Goal: Navigation & Orientation: Find specific page/section

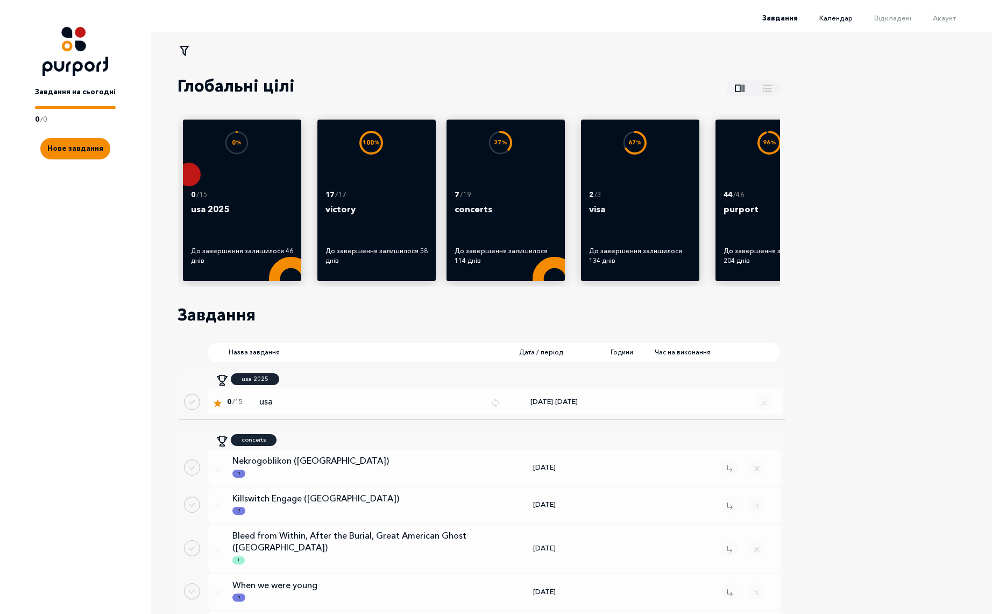
click at [841, 19] on span "Календар" at bounding box center [836, 17] width 33 height 9
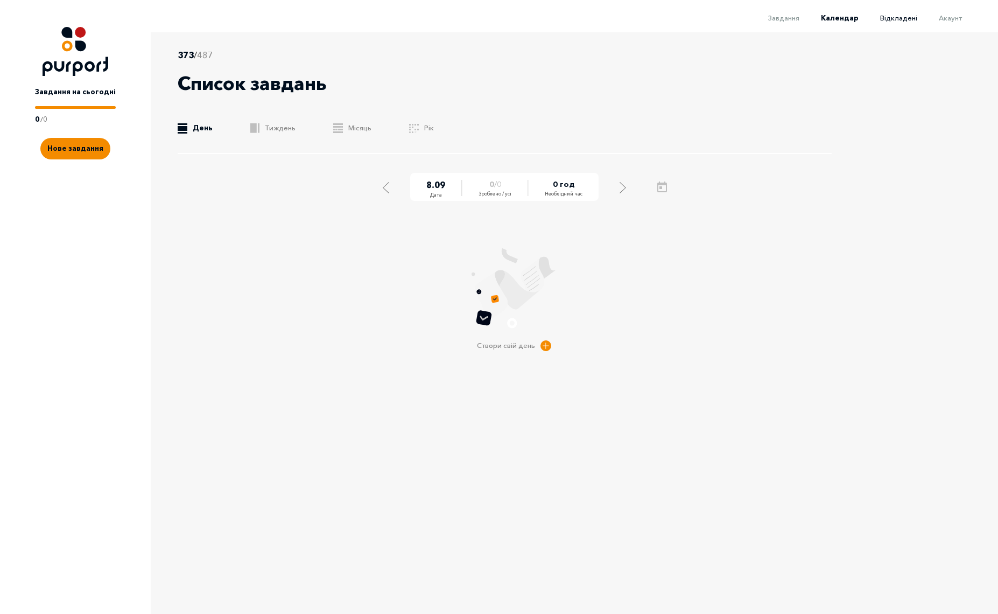
click at [905, 19] on span "Відкладені" at bounding box center [898, 17] width 37 height 9
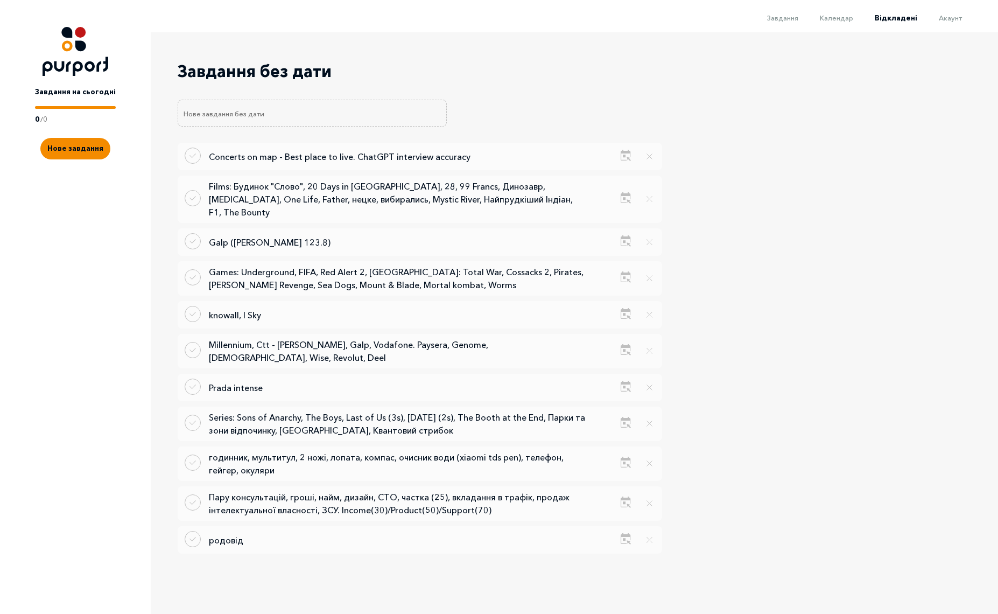
click at [957, 19] on span "Акаунт" at bounding box center [950, 17] width 23 height 9
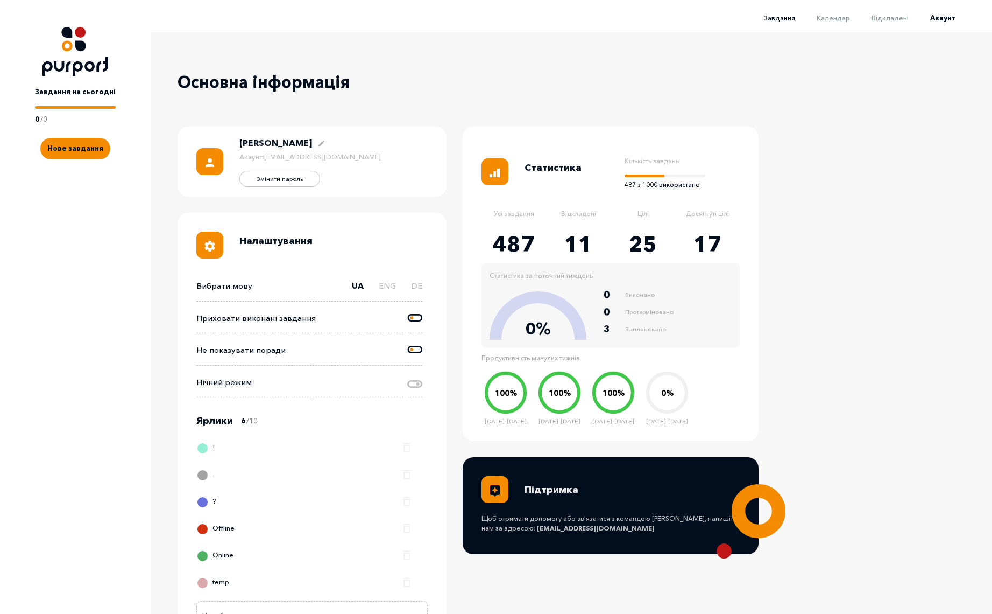
click at [785, 19] on span "Завдання" at bounding box center [779, 17] width 31 height 9
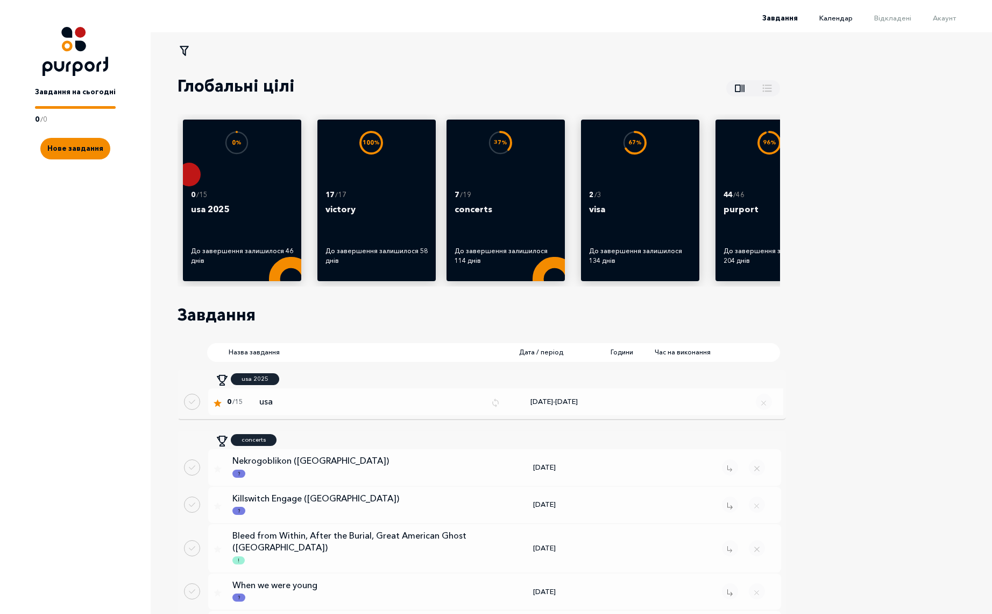
click at [844, 19] on span "Календар" at bounding box center [836, 17] width 33 height 9
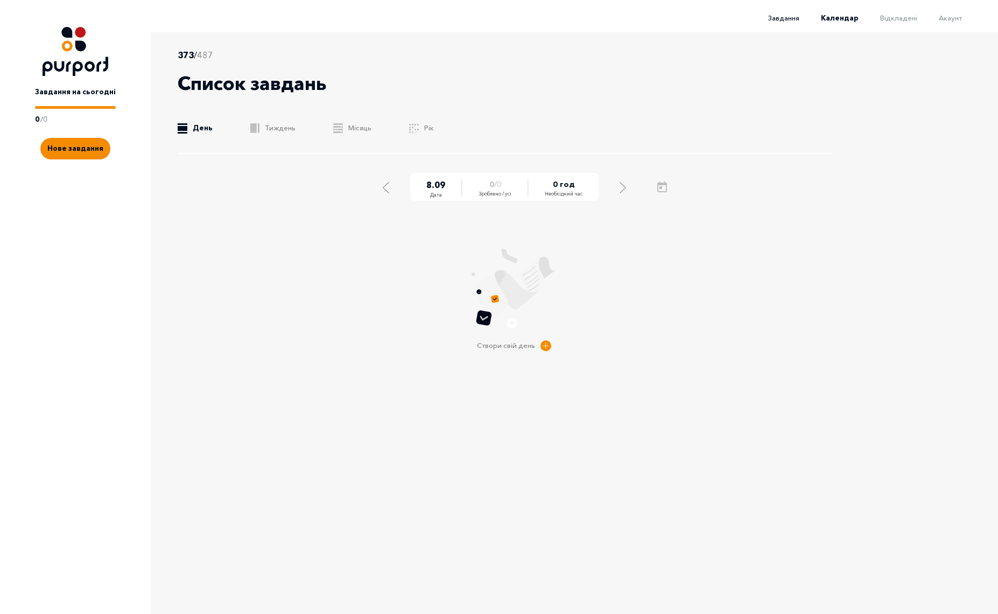
click at [795, 19] on span "Завдання" at bounding box center [783, 17] width 31 height 9
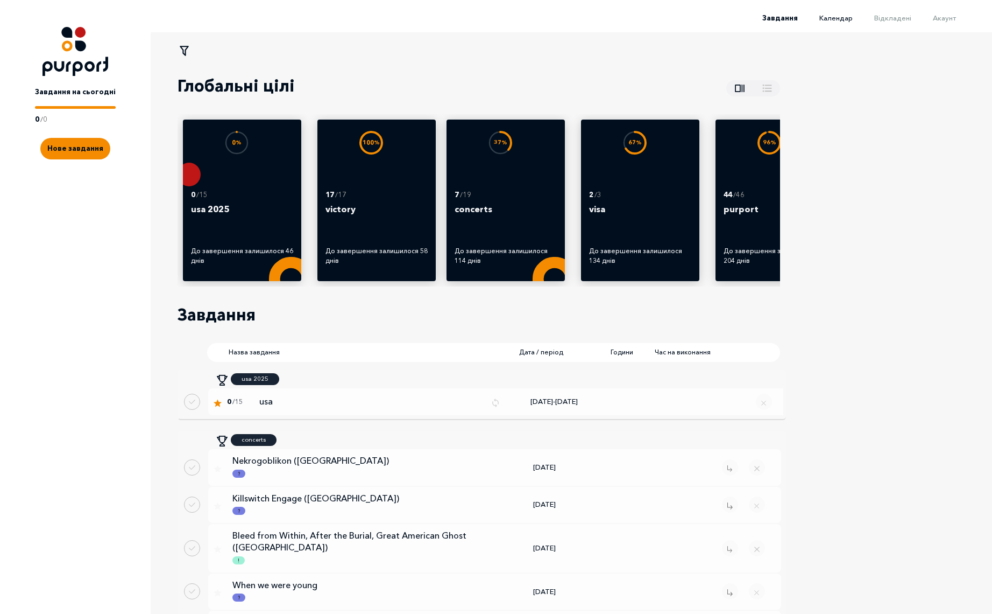
click at [836, 20] on span "Календар" at bounding box center [836, 17] width 33 height 9
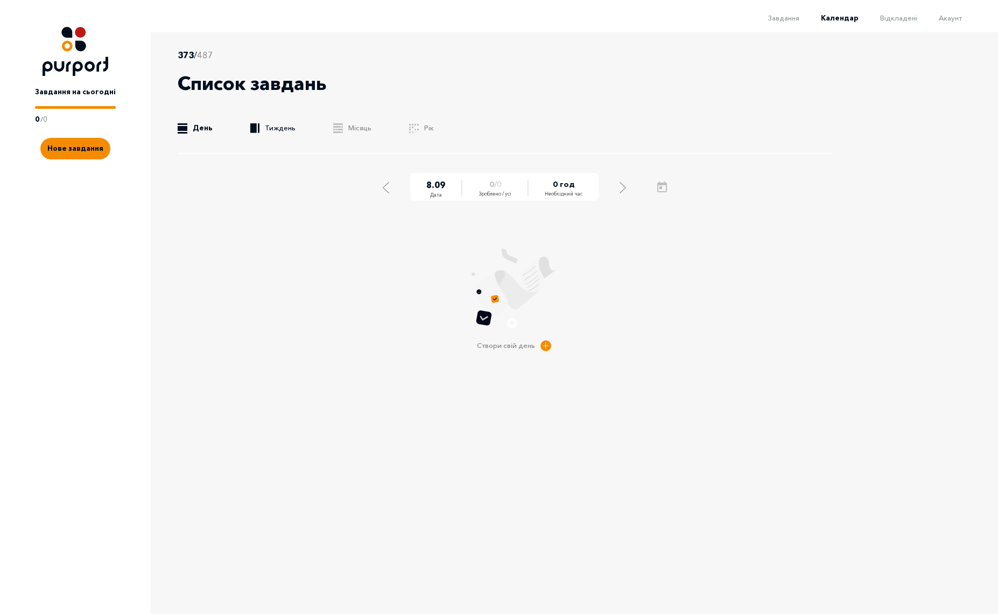
click at [271, 125] on link ".b{fill:#F48B00;} Тиждень" at bounding box center [272, 128] width 45 height 11
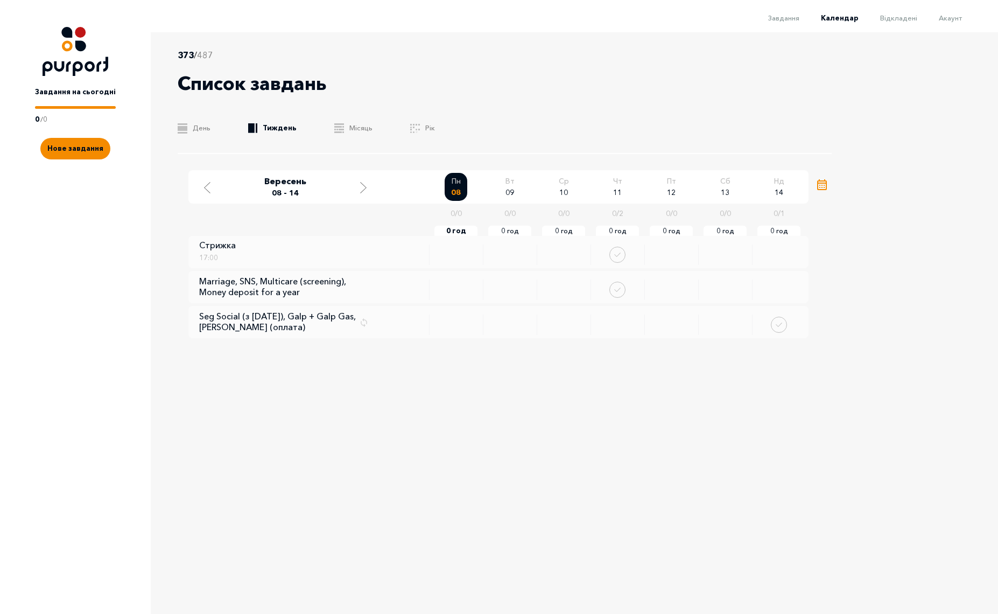
click at [826, 180] on icon "Open calendar" at bounding box center [822, 184] width 10 height 11
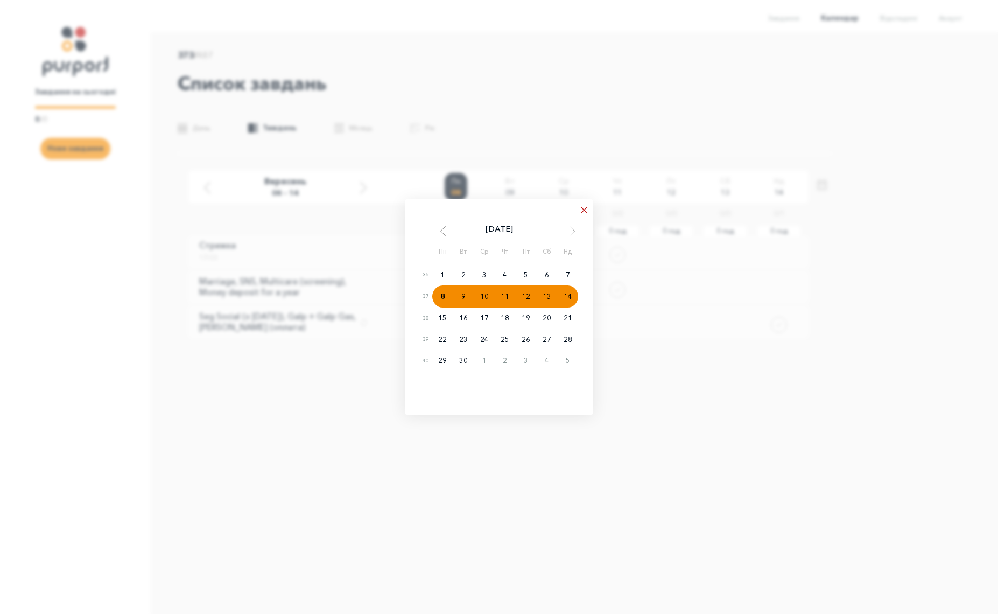
click at [581, 210] on icon "Close popup" at bounding box center [584, 210] width 6 height 6
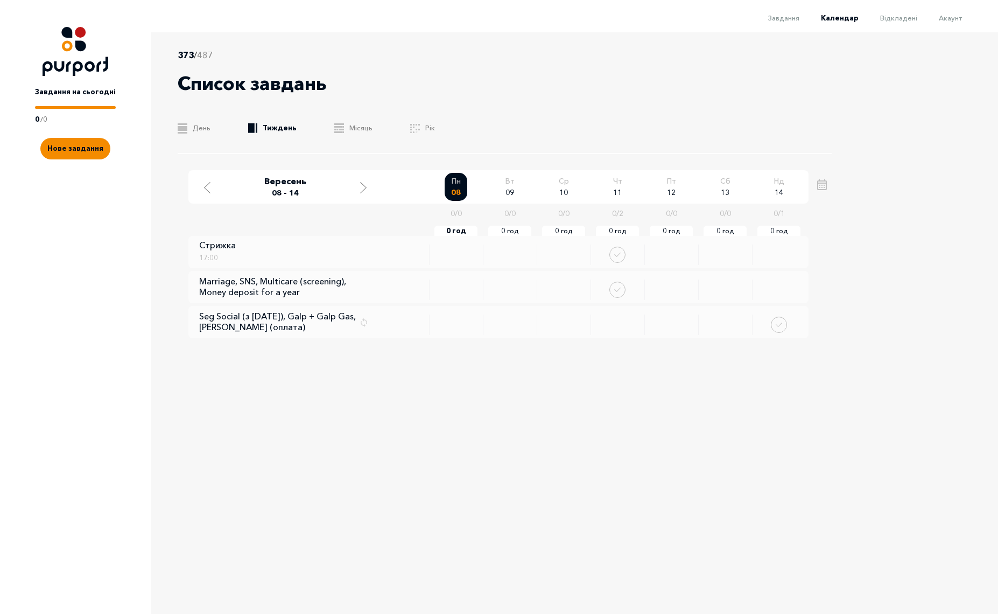
click at [890, 231] on div "373 / 487 Список завдань .b{fill:#F48B00;} День .b{fill:#F48B00;} Тиждень .b{fi…" at bounding box center [499, 308] width 998 height 552
